Goal: Information Seeking & Learning: Learn about a topic

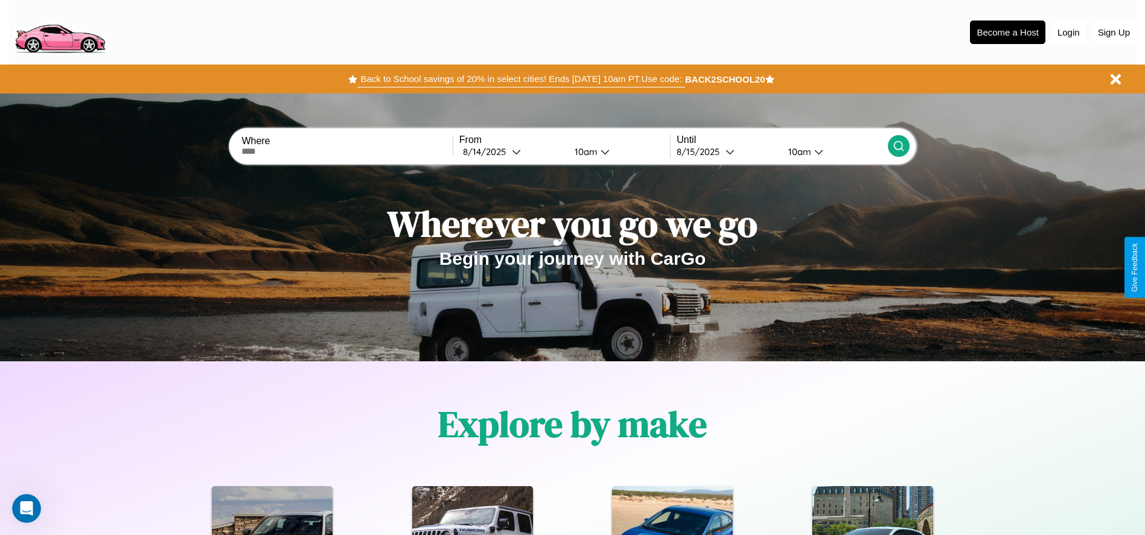
click at [521, 79] on button "Back to School savings of 20% in select cities! Ends [DATE] 10am PT. Use code:" at bounding box center [520, 79] width 327 height 17
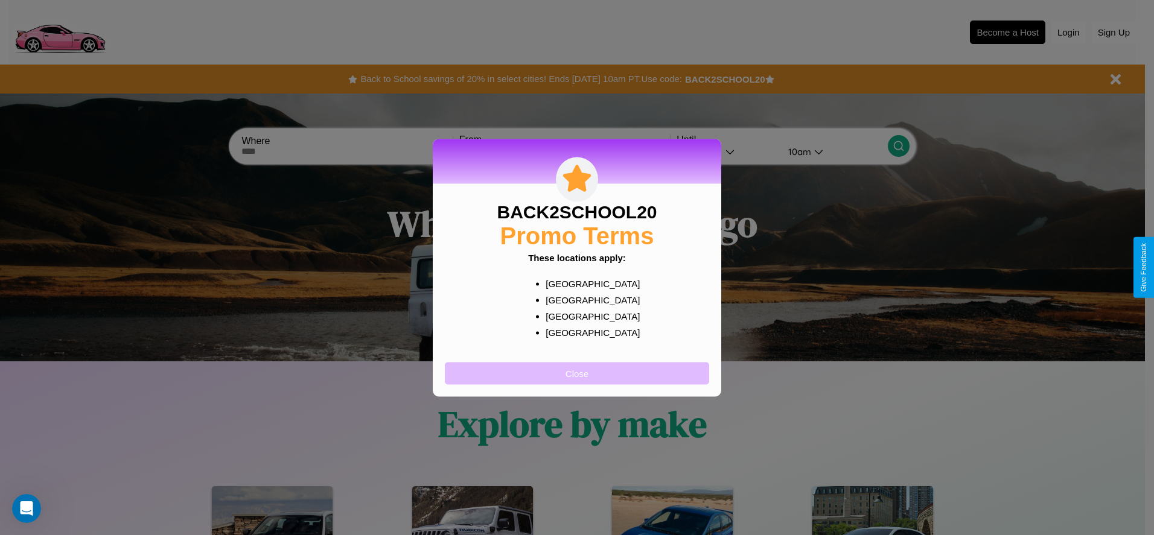
click at [577, 373] on button "Close" at bounding box center [577, 373] width 264 height 22
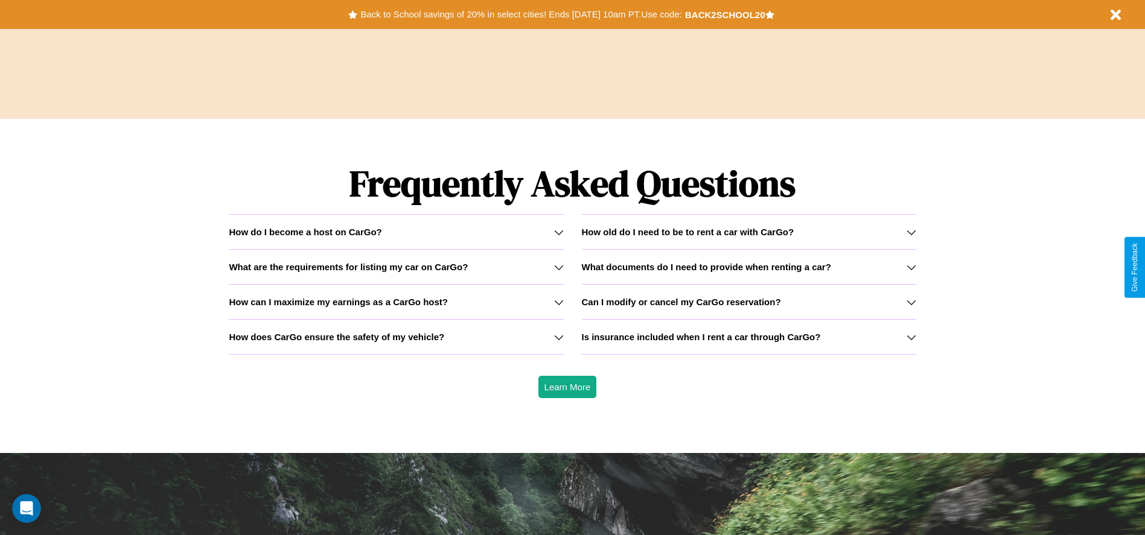
scroll to position [1732, 0]
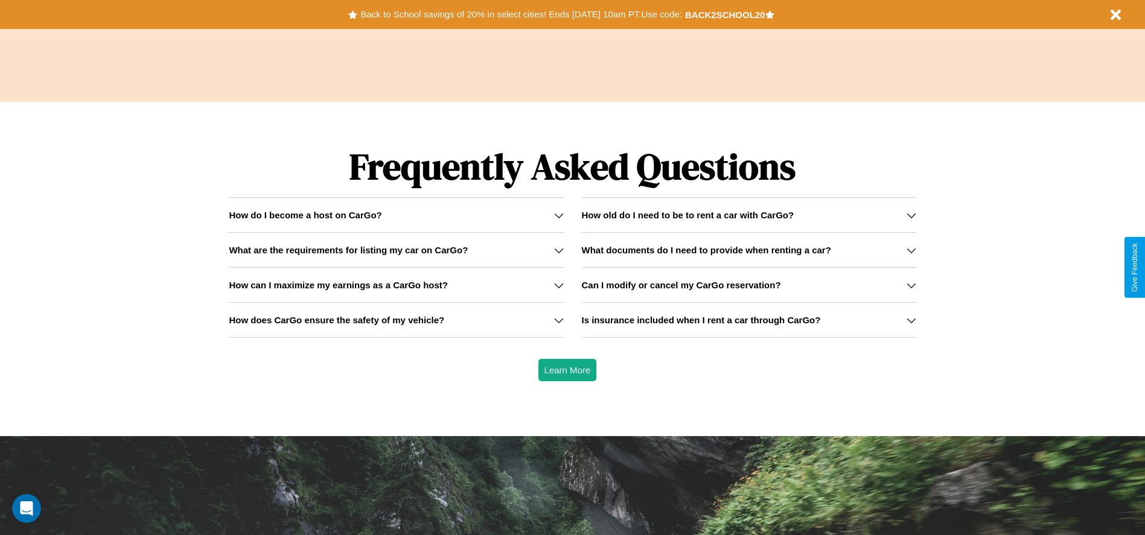
click at [911, 250] on icon at bounding box center [912, 251] width 10 height 10
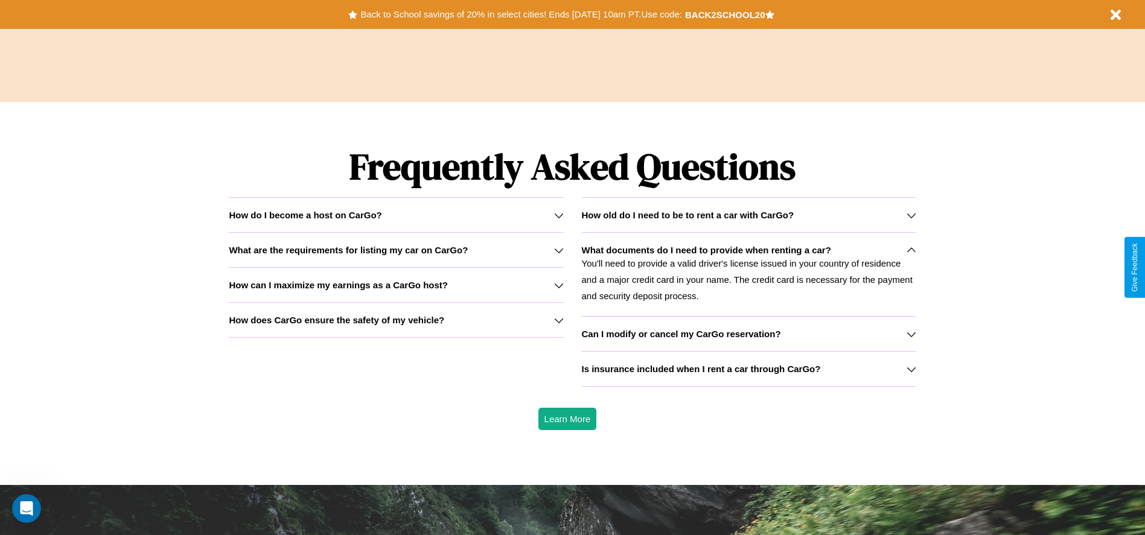
click at [748, 369] on h3 "Is insurance included when I rent a car through CarGo?" at bounding box center [701, 369] width 239 height 10
click at [396, 250] on h3 "What are the requirements for listing my car on CarGo?" at bounding box center [348, 250] width 239 height 10
click at [911, 334] on icon at bounding box center [912, 335] width 10 height 10
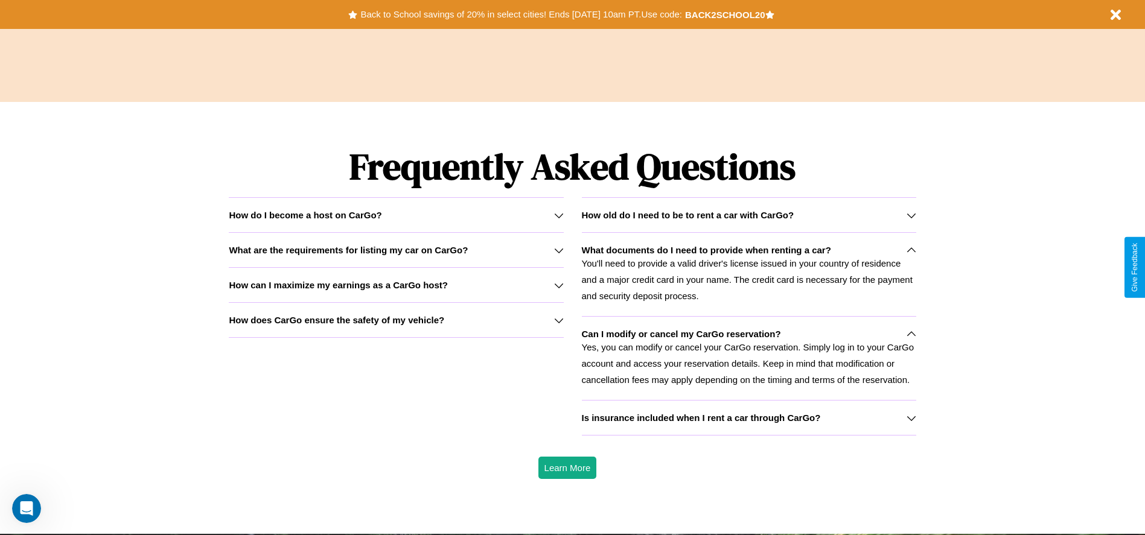
click at [396, 285] on h3 "How can I maximize my earnings as a CarGo host?" at bounding box center [338, 285] width 219 height 10
